Goal: Use online tool/utility: Utilize a website feature to perform a specific function

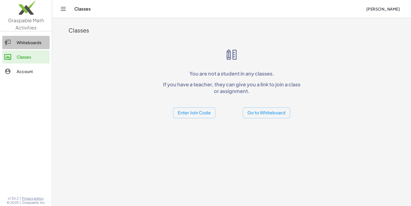
click at [26, 47] on link "Whiteboards" at bounding box center [25, 42] width 47 height 13
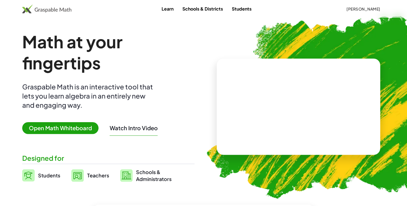
click at [69, 132] on span "Open Math Whiteboard" at bounding box center [60, 128] width 76 height 12
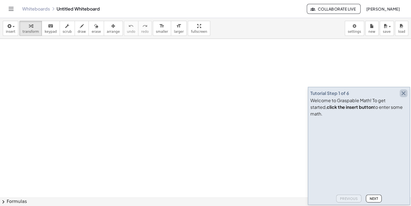
click at [404, 97] on icon "button" at bounding box center [403, 93] width 7 height 7
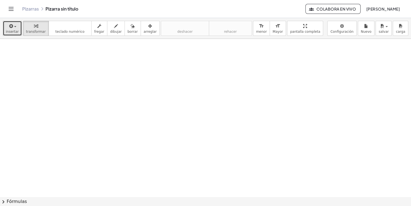
click at [17, 31] on button "insertar" at bounding box center [12, 28] width 19 height 15
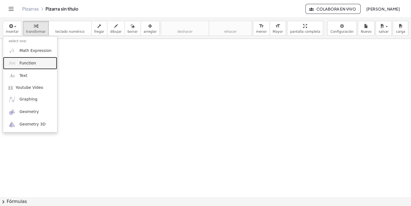
click at [37, 67] on link "Function" at bounding box center [30, 63] width 54 height 12
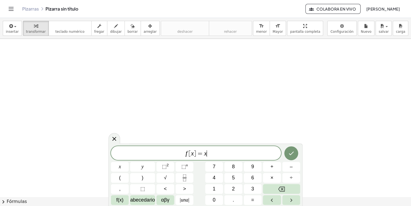
click at [216, 155] on span "f [ x ] = x ​" at bounding box center [196, 154] width 170 height 8
click at [198, 150] on span "​" at bounding box center [197, 153] width 3 height 7
click at [209, 151] on span "f ( x ​ )" at bounding box center [196, 152] width 170 height 9
click at [163, 166] on span "⬚" at bounding box center [164, 167] width 5 height 6
click at [292, 150] on icon "Hecho" at bounding box center [291, 151] width 7 height 7
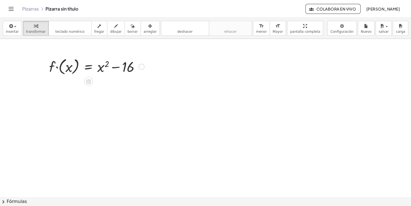
click at [108, 72] on div at bounding box center [96, 66] width 101 height 20
click at [105, 66] on div at bounding box center [96, 66] width 101 height 20
click at [112, 66] on div at bounding box center [96, 66] width 101 height 20
click at [122, 68] on div at bounding box center [96, 66] width 101 height 20
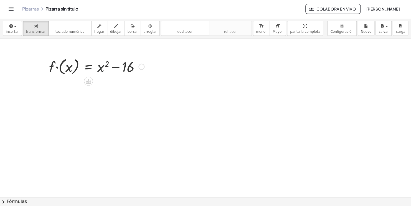
click at [105, 69] on div at bounding box center [96, 66] width 101 height 20
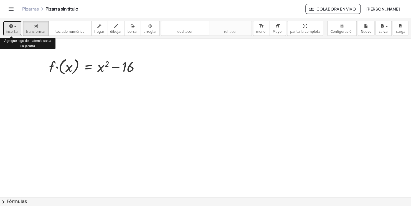
click at [15, 26] on span "button" at bounding box center [15, 26] width 2 height 1
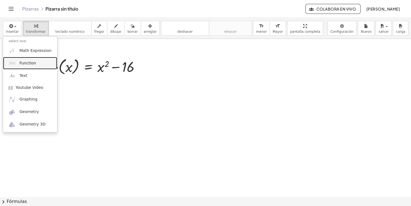
click at [26, 60] on span "Function" at bounding box center [27, 63] width 17 height 6
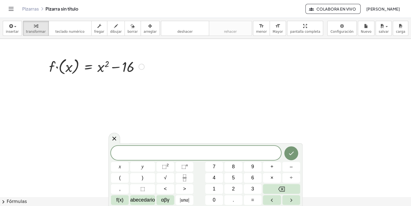
drag, startPoint x: 108, startPoint y: 61, endPoint x: 97, endPoint y: 69, distance: 12.8
click at [97, 69] on div at bounding box center [96, 66] width 101 height 20
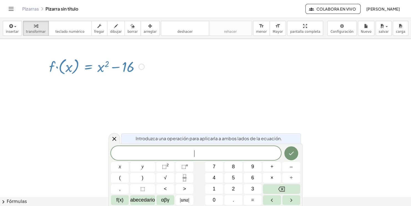
click at [104, 74] on div at bounding box center [96, 66] width 101 height 20
click at [98, 64] on div at bounding box center [96, 66] width 101 height 20
drag, startPoint x: 108, startPoint y: 66, endPoint x: 140, endPoint y: 66, distance: 32.2
click at [140, 66] on div "· f · ( x ) = + x 2 − 16" at bounding box center [95, 66] width 108 height 23
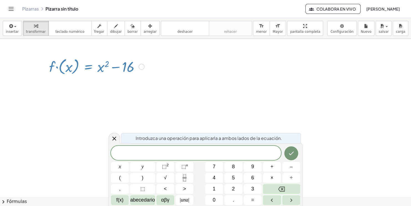
click at [140, 66] on div at bounding box center [141, 67] width 6 height 6
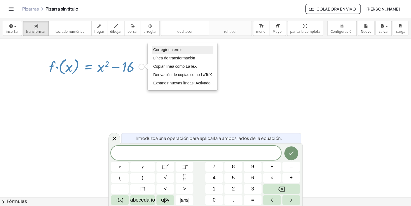
click at [165, 50] on span "Corregir un error" at bounding box center [167, 49] width 29 height 4
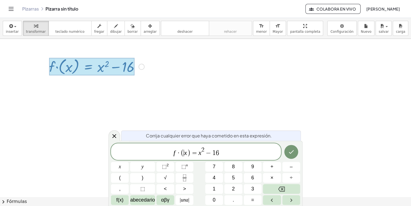
click at [185, 153] on var "x" at bounding box center [185, 152] width 3 height 7
click at [187, 153] on span ")" at bounding box center [189, 153] width 4 height 8
click at [296, 151] on button "Hecho" at bounding box center [291, 152] width 14 height 14
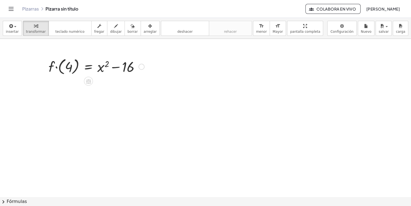
click at [68, 67] on div at bounding box center [96, 66] width 101 height 20
click at [115, 89] on div at bounding box center [96, 85] width 101 height 19
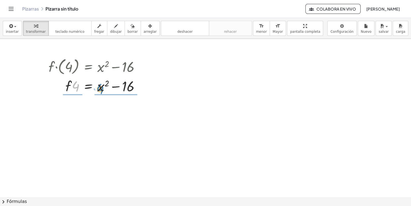
drag, startPoint x: 75, startPoint y: 84, endPoint x: 100, endPoint y: 86, distance: 25.3
click at [100, 86] on div at bounding box center [96, 85] width 101 height 19
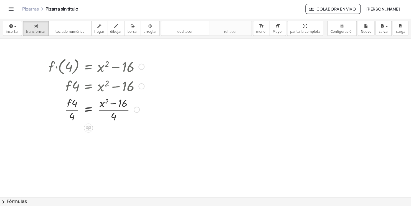
click at [111, 100] on div at bounding box center [96, 109] width 101 height 28
drag, startPoint x: 111, startPoint y: 100, endPoint x: 113, endPoint y: 107, distance: 6.5
click at [113, 107] on div at bounding box center [96, 109] width 101 height 28
drag, startPoint x: 140, startPoint y: 87, endPoint x: 134, endPoint y: 113, distance: 27.1
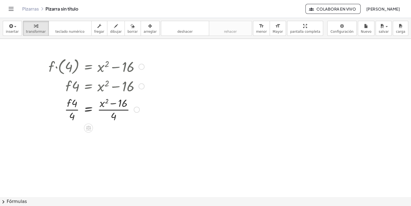
click at [89, 67] on div "· f · ( 4 ) = + x 2 − 16 · f · 4 = + x 2 − 16 · f = + x 2 − 16 · 4 · 4 · ( ) · …" at bounding box center [89, 67] width 0 height 0
click at [89, 110] on div "· f = + x 2 − 16 · 4 · 4 · ( ) · 4 Fix a mistake Transform line Copy line as La…" at bounding box center [89, 110] width 0 height 0
drag, startPoint x: 137, startPoint y: 110, endPoint x: 138, endPoint y: 139, distance: 29.2
click at [138, 139] on div "· f · ( 4 ) = + x 2 − 16 · f · 4 = + x 2 − 16 · f = + x 2 − 16 · 4 · 4 · ( ) · …" at bounding box center [205, 197] width 411 height 317
drag, startPoint x: 140, startPoint y: 85, endPoint x: 137, endPoint y: 116, distance: 31.5
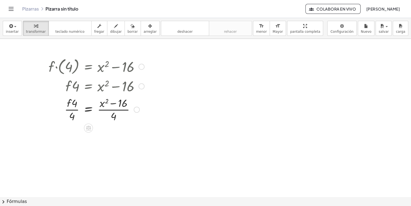
click at [89, 67] on div "· f · ( 4 ) = + x 2 − 16 · f · 4 = + x 2 − 16 · f = + x 2 − 16 · 4 · 4 · ( ) · …" at bounding box center [89, 67] width 0 height 0
drag, startPoint x: 139, startPoint y: 64, endPoint x: 136, endPoint y: 84, distance: 20.2
click at [89, 67] on div "· f · ( 4 ) = + x 2 − 16 · f · 4 = + x 2 − 16 · f = + x 2 − 16 · 4 · 4 · ( ) · …" at bounding box center [89, 67] width 0 height 0
click at [113, 102] on div at bounding box center [96, 109] width 101 height 28
drag, startPoint x: 121, startPoint y: 103, endPoint x: 112, endPoint y: 118, distance: 17.7
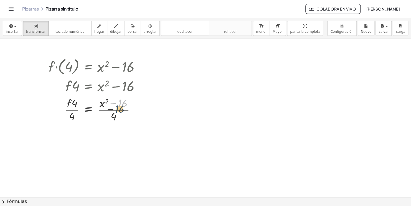
click at [112, 118] on div at bounding box center [96, 109] width 101 height 28
drag, startPoint x: 113, startPoint y: 115, endPoint x: 102, endPoint y: 104, distance: 15.7
click at [102, 104] on div at bounding box center [96, 109] width 101 height 28
